Goal: Connect with others: Connect with others

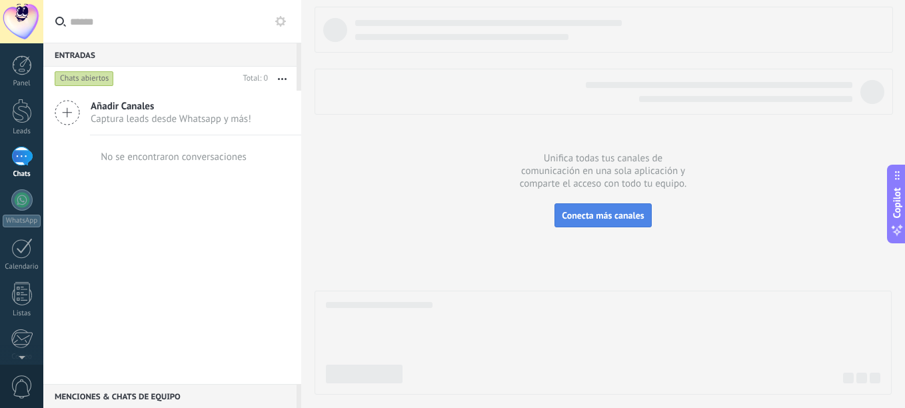
click at [585, 207] on button "Conecta más canales" at bounding box center [603, 215] width 97 height 24
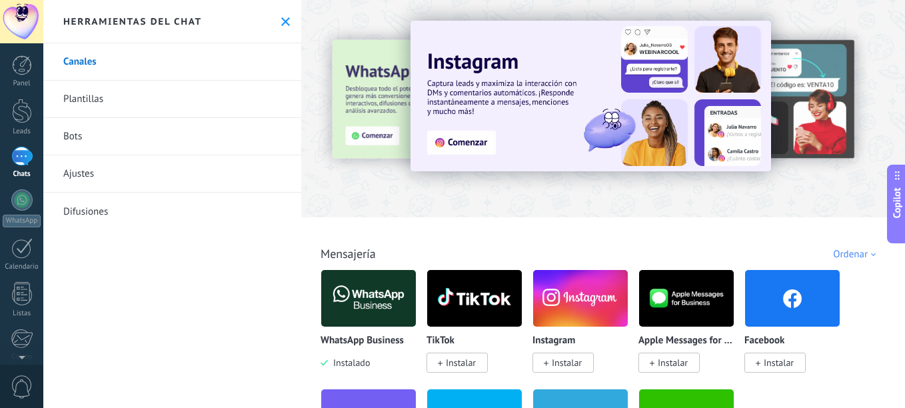
click at [359, 304] on img at bounding box center [368, 298] width 95 height 65
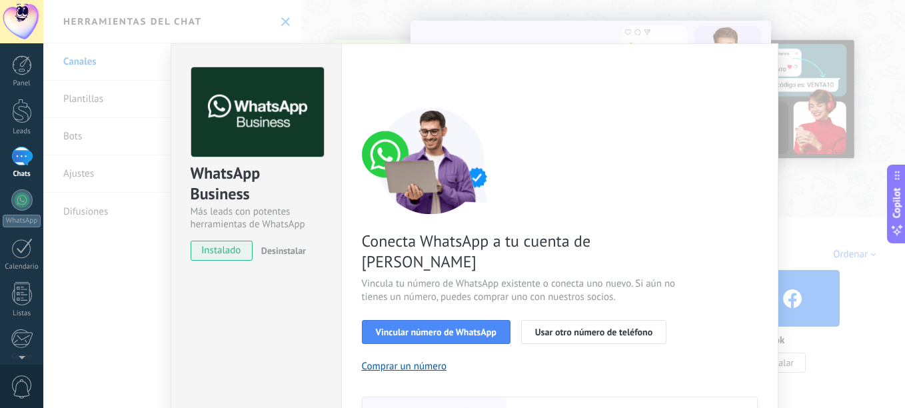
click at [208, 249] on span "instalado" at bounding box center [221, 251] width 61 height 20
click at [489, 327] on span "Vincular número de WhatsApp" at bounding box center [436, 331] width 121 height 9
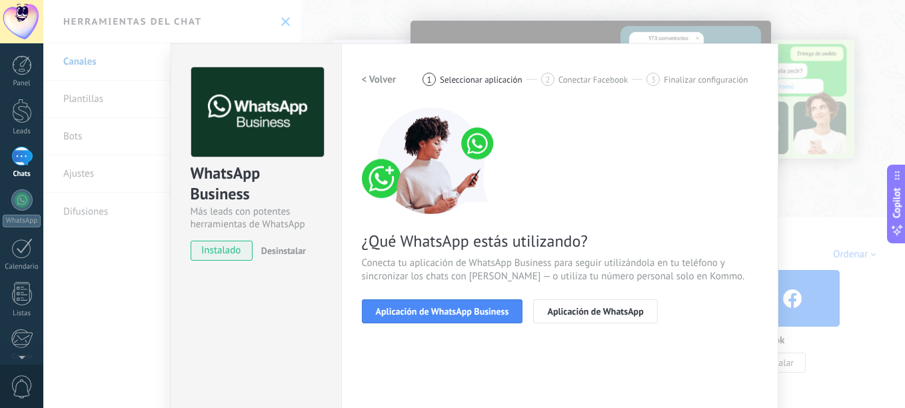
click at [489, 311] on span "Aplicación de WhatsApp Business" at bounding box center [442, 311] width 133 height 9
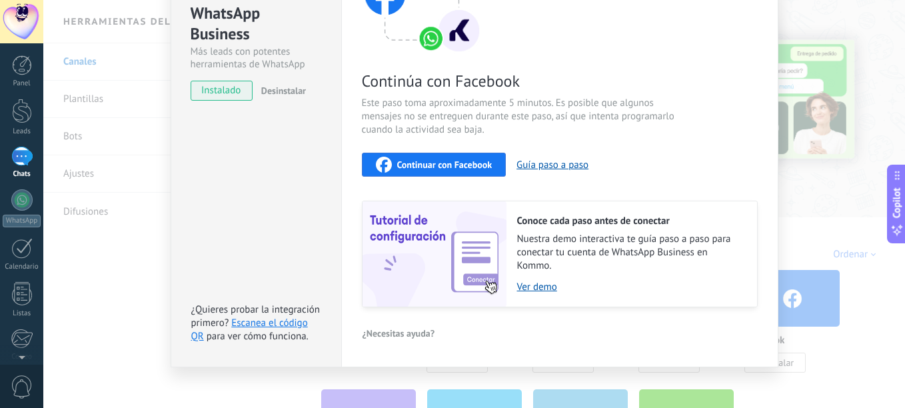
scroll to position [169, 0]
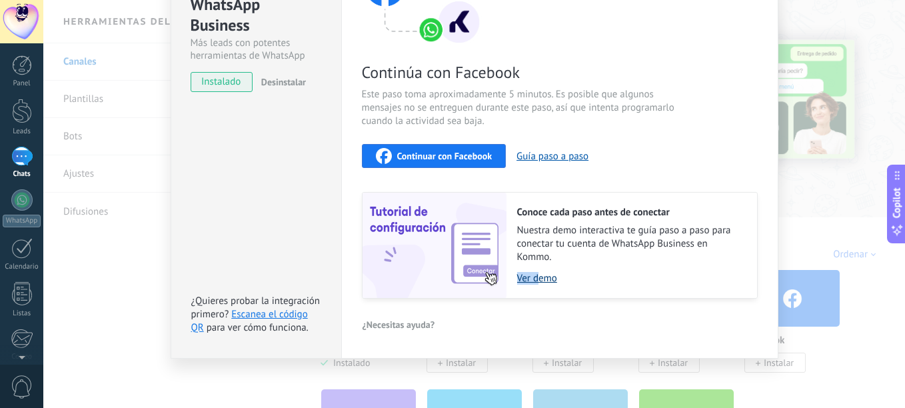
drag, startPoint x: 511, startPoint y: 269, endPoint x: 534, endPoint y: 277, distance: 24.5
click at [534, 277] on div "Conoce cada paso antes de conectar Nuestra demo interactiva te guía paso a paso…" at bounding box center [632, 245] width 251 height 105
click at [534, 277] on link "Ver demo" at bounding box center [630, 278] width 227 height 13
